Goal: Check status: Check status

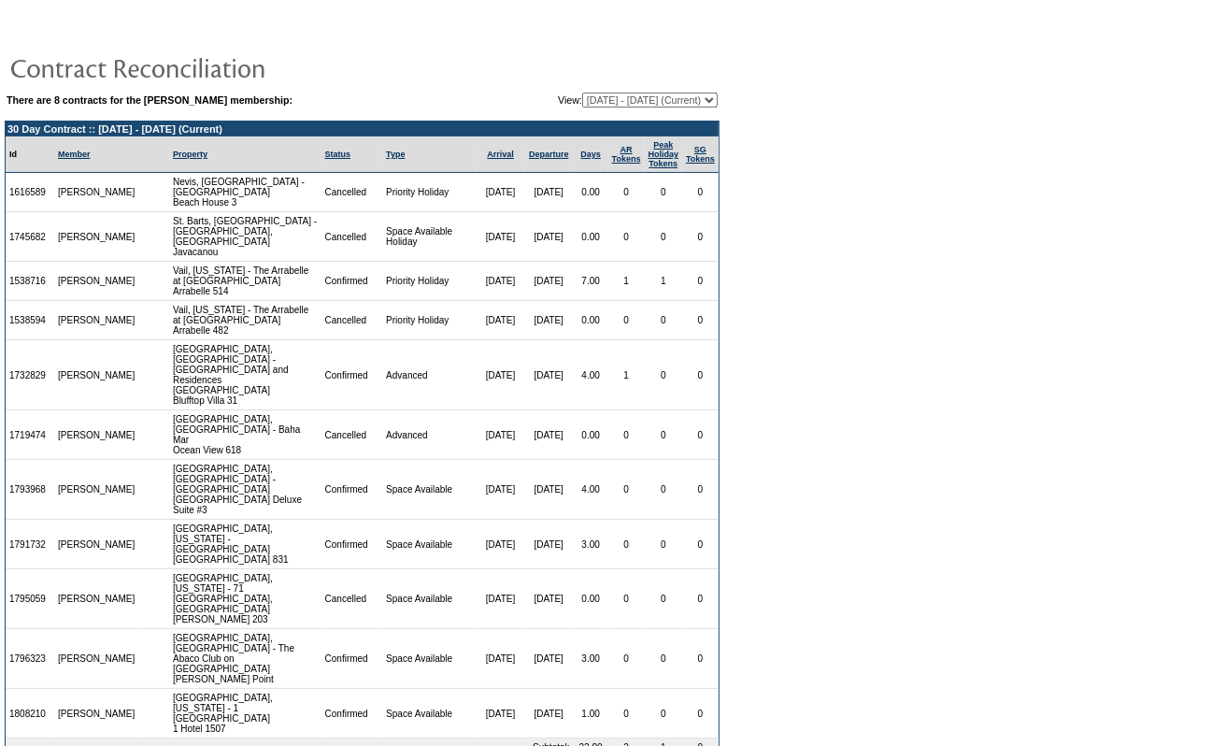
scroll to position [73, 0]
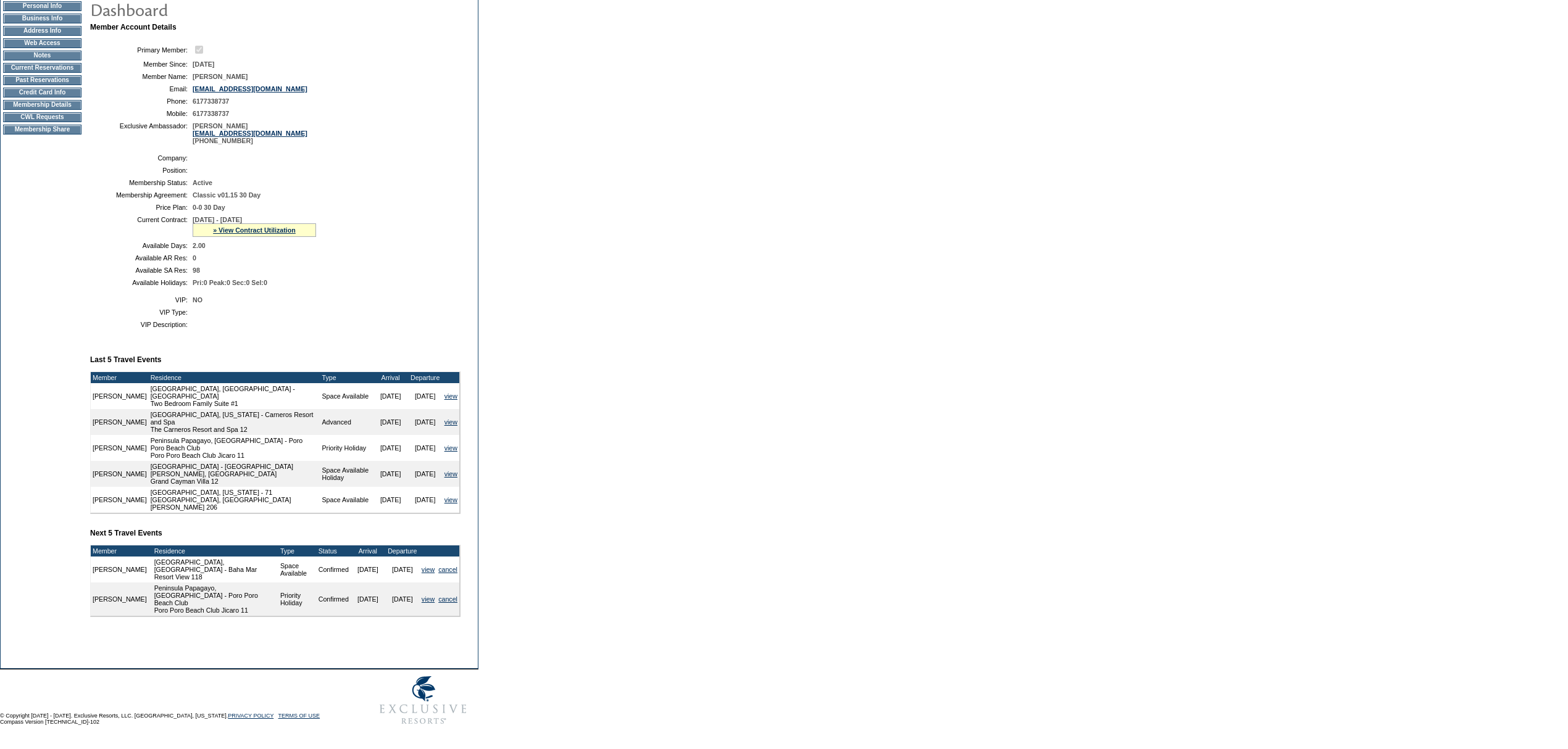
scroll to position [134, 0]
click at [245, 234] on link "» View Contract Utilization" at bounding box center [254, 230] width 83 height 7
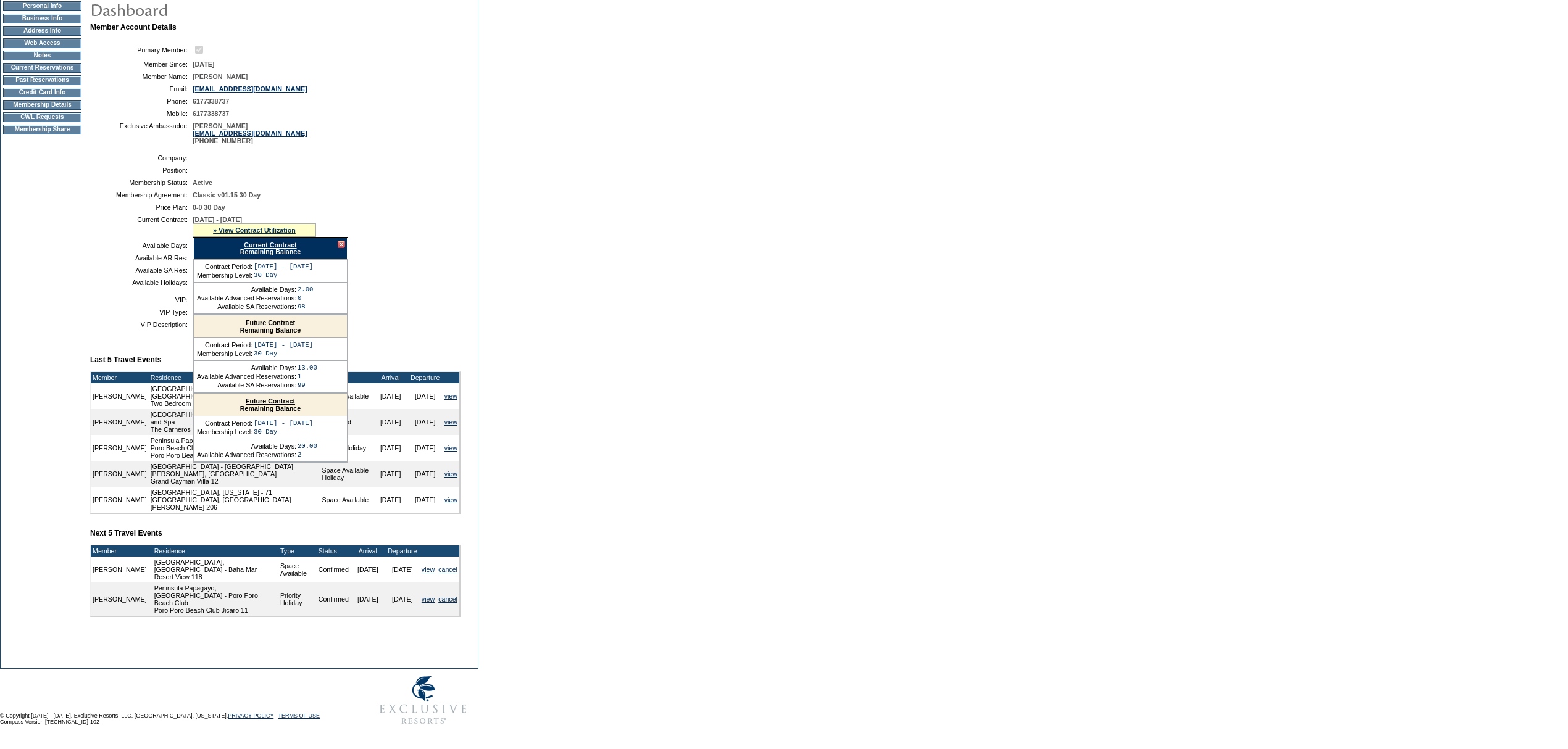
click at [259, 249] on link "Current Contract" at bounding box center [270, 244] width 52 height 7
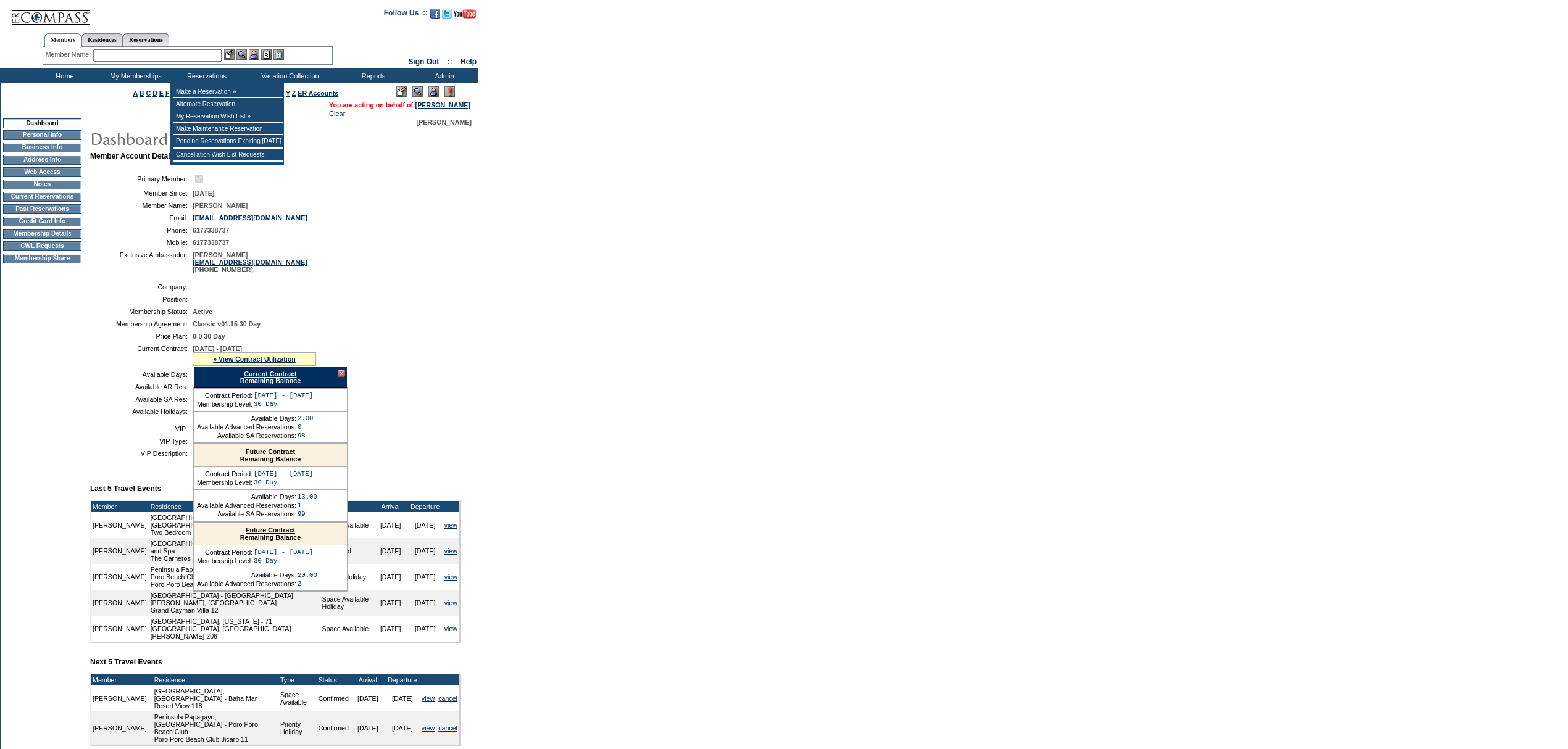
click at [207, 58] on input "text" at bounding box center [157, 55] width 128 height 13
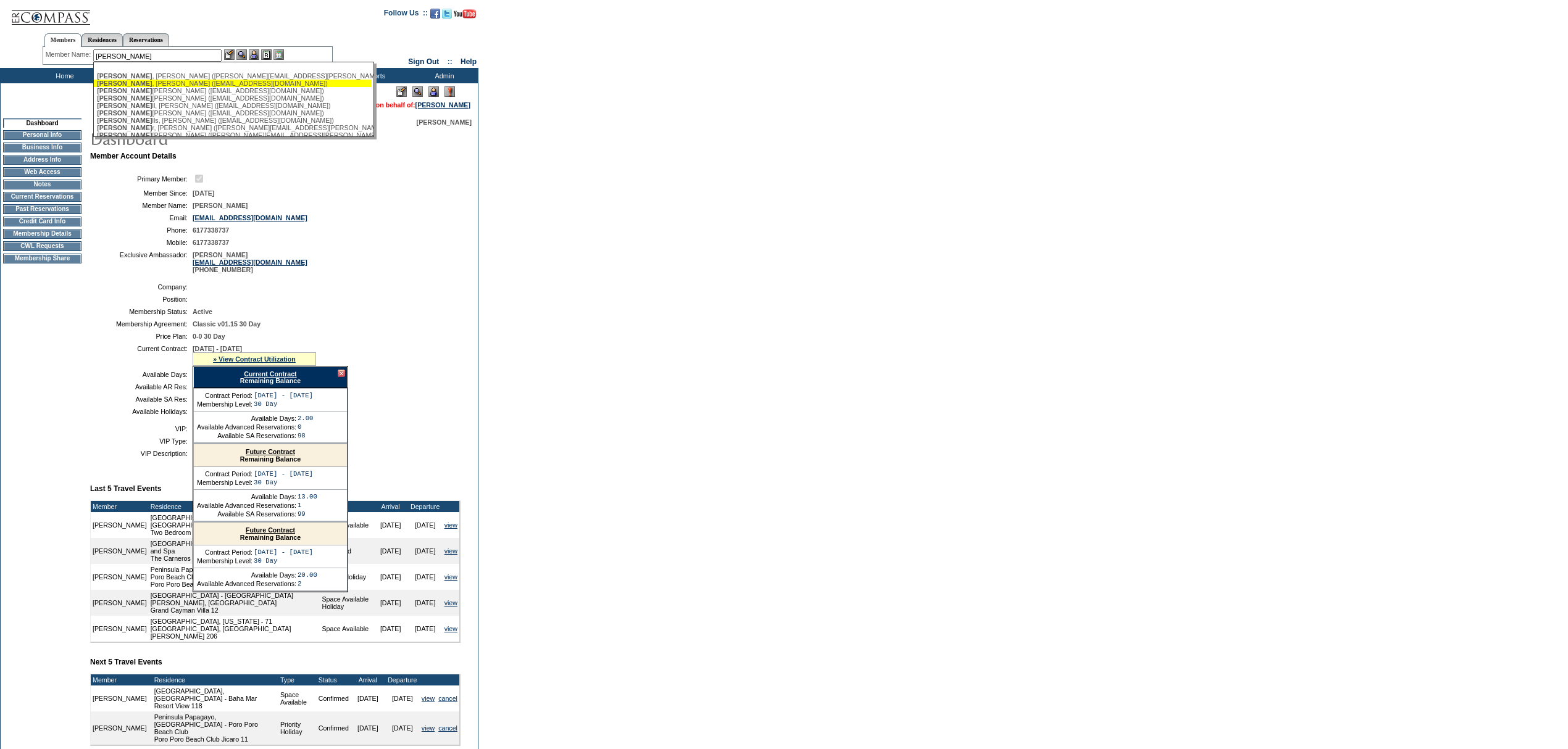
click at [188, 77] on div "Howe , Geoffrey (geoff.a.howe@gmail.com)" at bounding box center [233, 75] width 272 height 7
type input "Howe, Geoffrey (geoff.a.howe@gmail.com)"
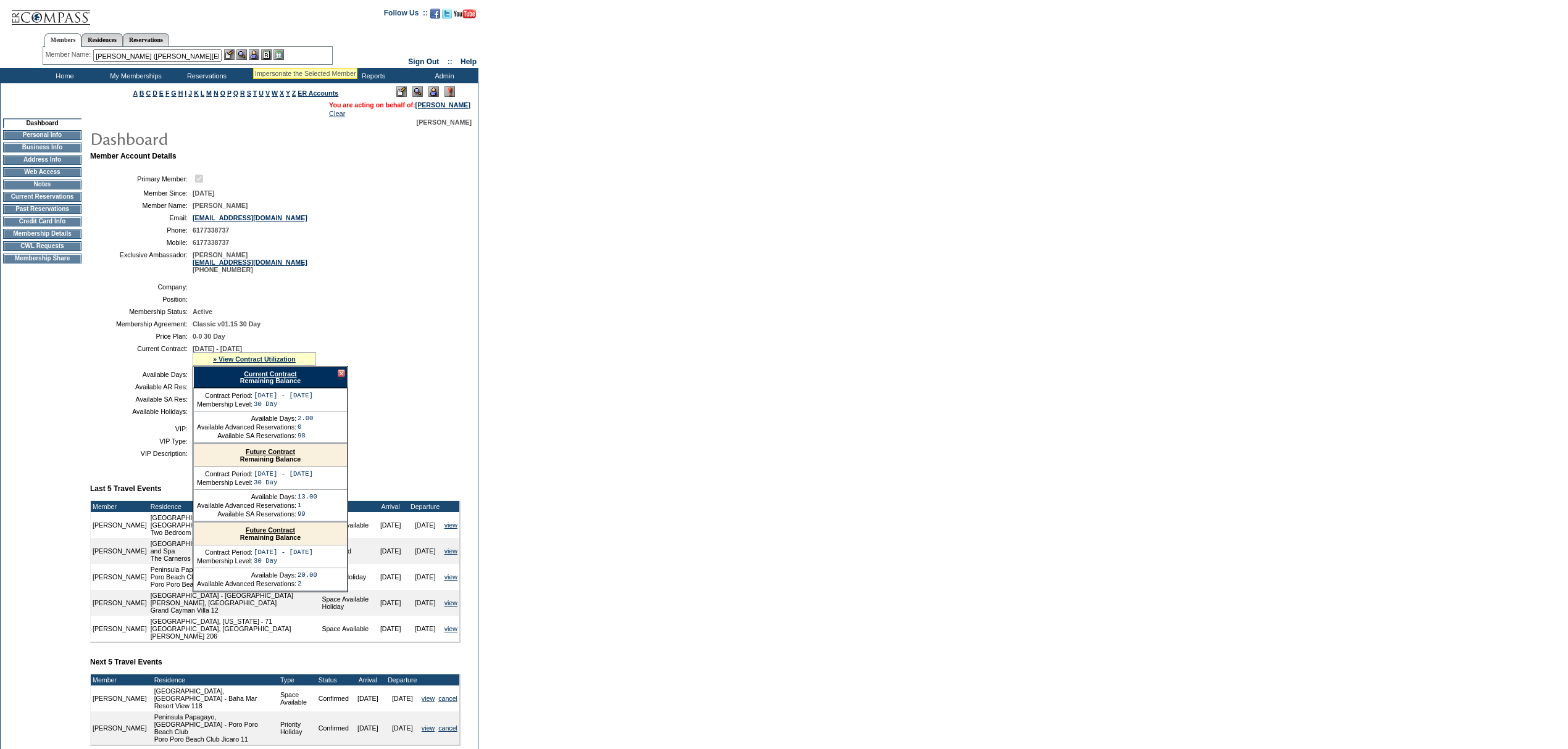
click at [254, 55] on img at bounding box center [254, 55] width 11 height 11
click at [243, 55] on img at bounding box center [242, 55] width 11 height 11
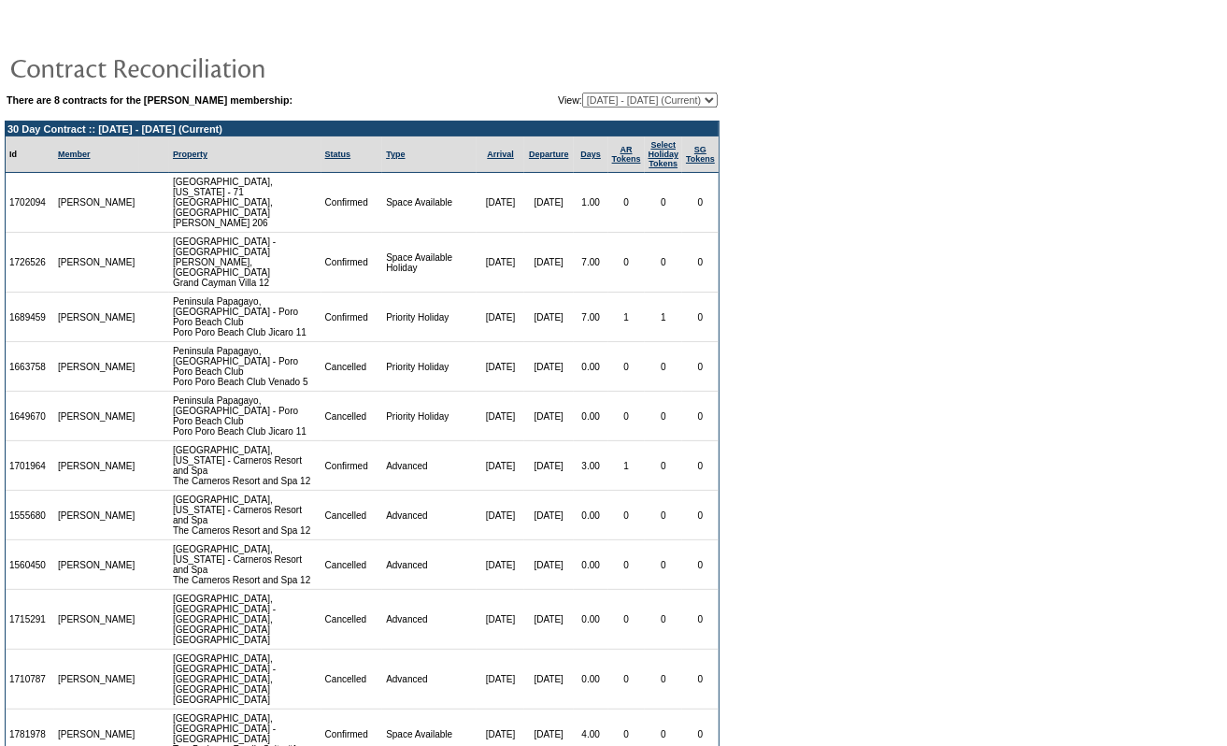
click at [677, 87] on table "There are 8 contracts for the [PERSON_NAME] membership: View: [DATE] - [DATE] […" at bounding box center [362, 524] width 724 height 1026
click at [674, 99] on select "[DATE] - [DATE] [DATE] - [DATE] [DATE] - [DATE] [DATE] - [DATE] (Current) [DATE…" at bounding box center [649, 100] width 135 height 15
select select "148314"
click at [582, 93] on select "[DATE] - [DATE] [DATE] - [DATE] [DATE] - [DATE] [DATE] - [DATE] (Current) [DATE…" at bounding box center [649, 100] width 135 height 15
